Goal: Information Seeking & Learning: Learn about a topic

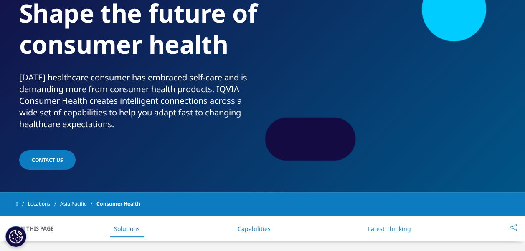
scroll to position [42, 0]
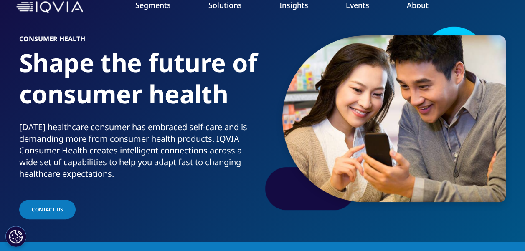
click at [299, 7] on link "Insights" at bounding box center [293, 5] width 29 height 10
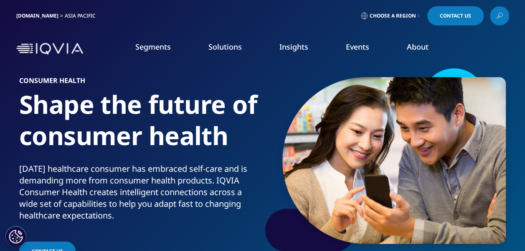
click at [44, 162] on link "Learn More" at bounding box center [67, 162] width 100 height 7
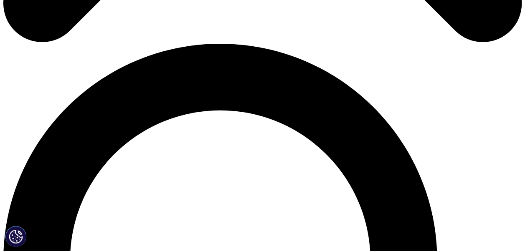
scroll to position [501, 0]
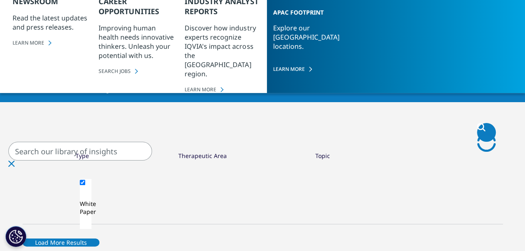
scroll to position [117, 0]
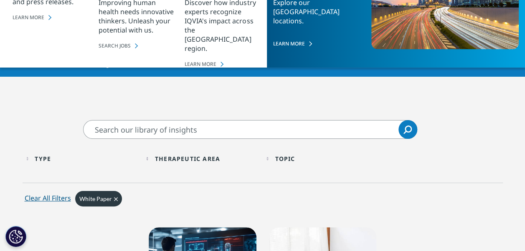
click at [168, 133] on input "Search" at bounding box center [250, 129] width 334 height 19
type input "p"
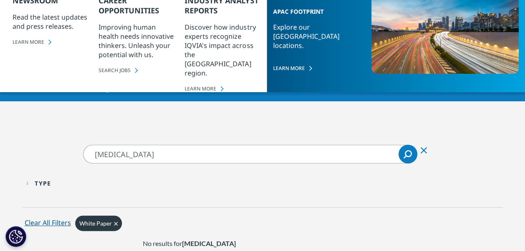
scroll to position [75, 0]
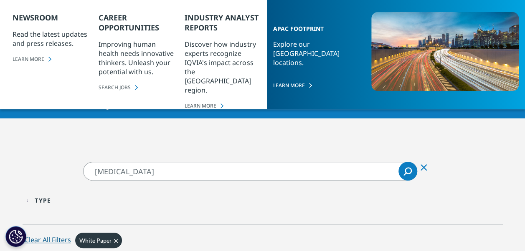
click at [138, 170] on input "skin care" at bounding box center [250, 171] width 334 height 19
drag, startPoint x: 139, startPoint y: 169, endPoint x: 28, endPoint y: 167, distance: 110.3
type input "personal care"
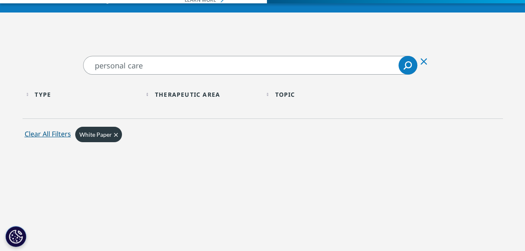
scroll to position [75, 0]
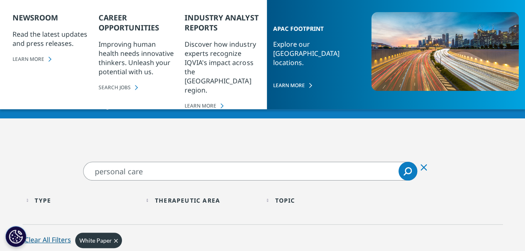
drag, startPoint x: 137, startPoint y: 171, endPoint x: 63, endPoint y: 164, distance: 74.7
type input "dermatologicals"
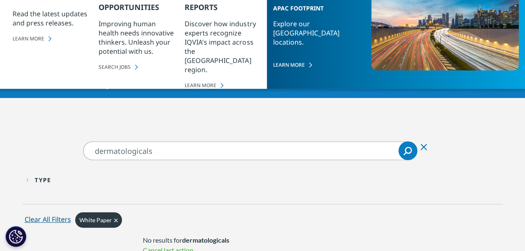
scroll to position [75, 0]
